Goal: Information Seeking & Learning: Learn about a topic

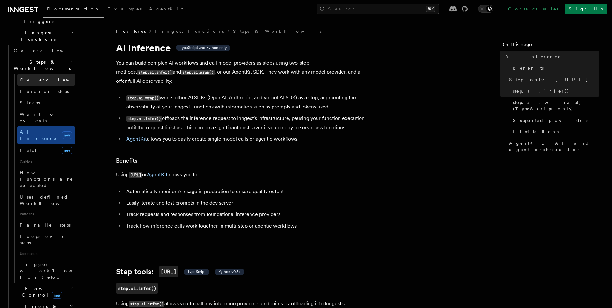
scroll to position [184, 0]
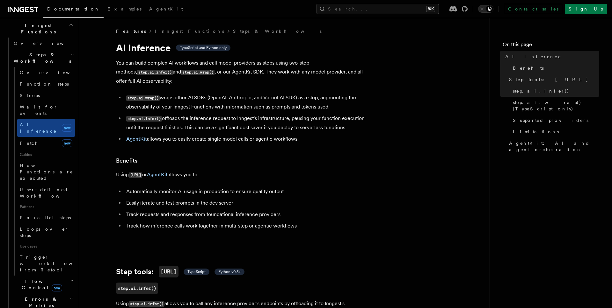
click at [59, 276] on h2 "Flow Control new" at bounding box center [43, 285] width 64 height 18
click at [55, 294] on link "Overview" at bounding box center [46, 299] width 58 height 11
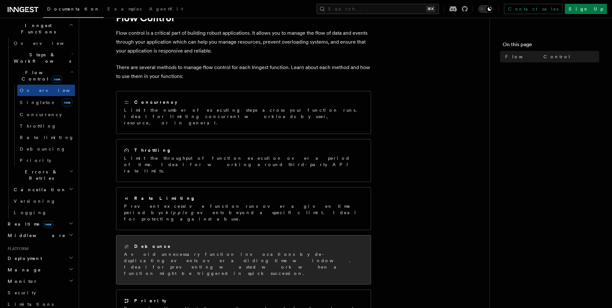
scroll to position [27, 0]
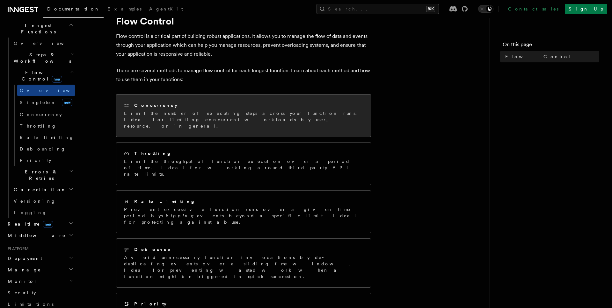
click at [190, 130] on div "Concurrency Limit the number of executing steps across your function runs. Idea…" at bounding box center [243, 116] width 254 height 42
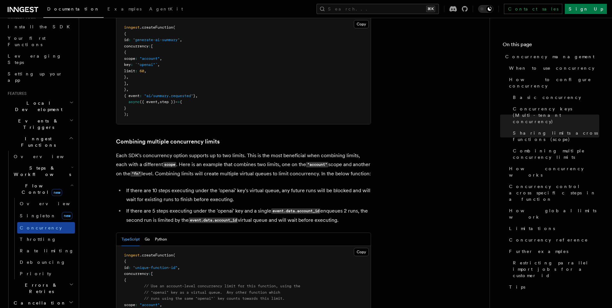
scroll to position [71, 0]
click at [48, 233] on link "Throttling" at bounding box center [46, 238] width 58 height 11
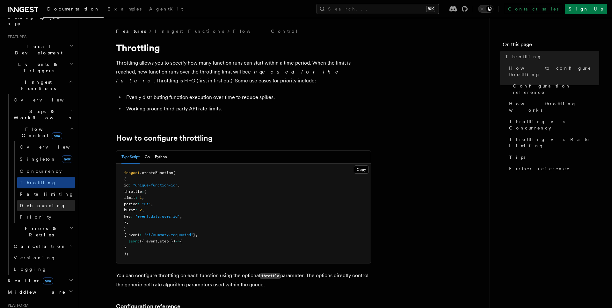
scroll to position [128, 0]
click at [51, 222] on h2 "Errors & Retries" at bounding box center [43, 231] width 64 height 18
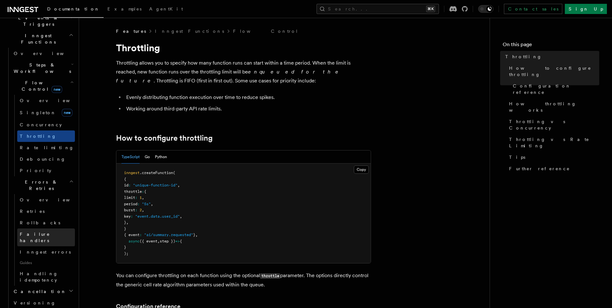
scroll to position [181, 0]
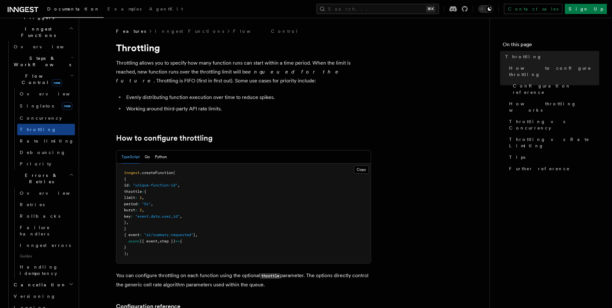
click at [50, 279] on h2 "Cancellation" at bounding box center [43, 284] width 64 height 11
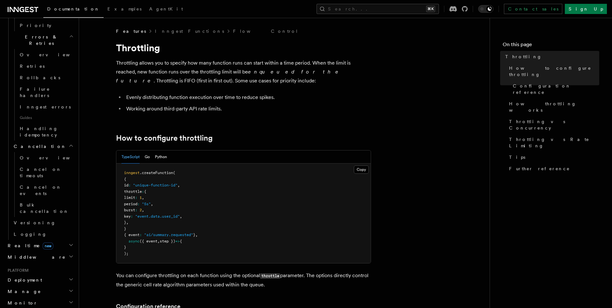
scroll to position [367, 0]
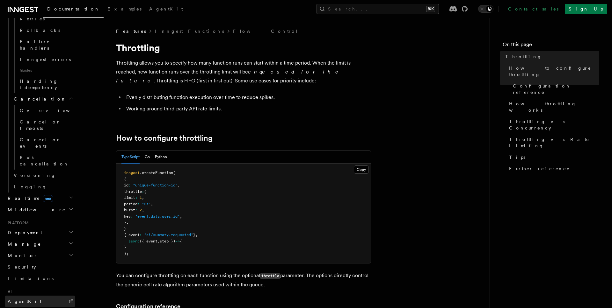
click at [43, 296] on link "AgentKit" at bounding box center [40, 301] width 70 height 11
